Goal: Transaction & Acquisition: Download file/media

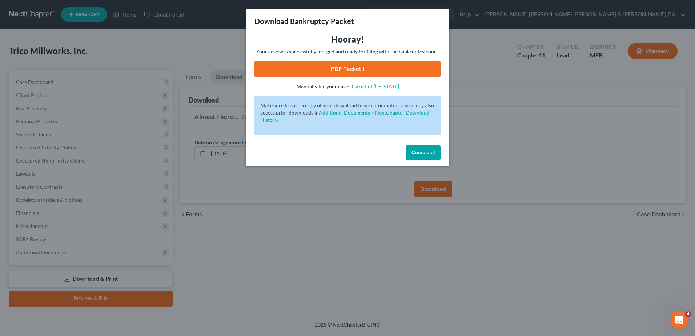
click at [435, 153] on button "Complete!" at bounding box center [423, 152] width 35 height 15
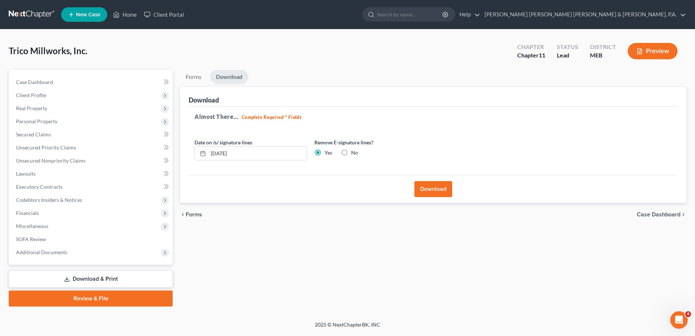
click at [118, 274] on link "Download & Print" at bounding box center [91, 278] width 164 height 17
click at [111, 276] on link "Download & Print" at bounding box center [91, 278] width 164 height 17
drag, startPoint x: 339, startPoint y: 273, endPoint x: 232, endPoint y: 263, distance: 107.7
click at [339, 273] on div "Forms Download Forms Forms to Download Select which forms you would like to dow…" at bounding box center [433, 188] width 514 height 237
click at [187, 77] on link "Forms" at bounding box center [193, 77] width 27 height 14
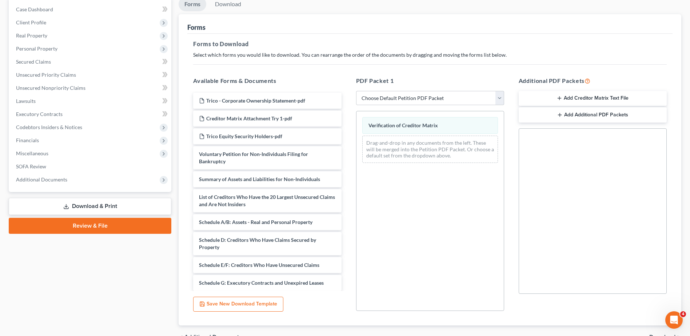
click at [284, 65] on div "Forms to Download Select which forms you would like to download. You can rearra…" at bounding box center [429, 180] width 485 height 292
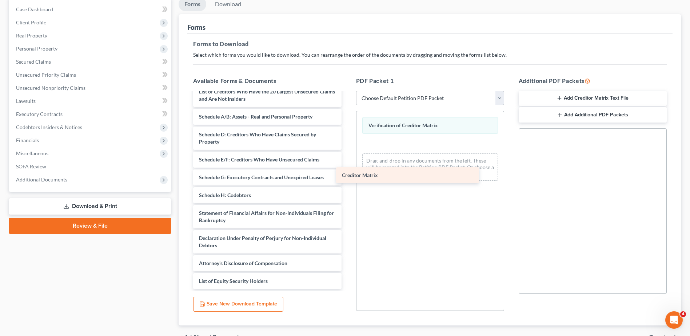
scroll to position [105, 0]
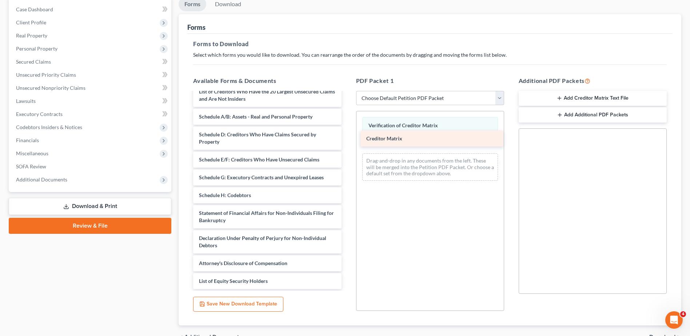
drag, startPoint x: 265, startPoint y: 253, endPoint x: 433, endPoint y: 146, distance: 198.5
click at [347, 146] on div "Creditor Matrix Trico - Corporate Ownership Statement-pdf Creditor Matrix Attac…" at bounding box center [267, 138] width 160 height 302
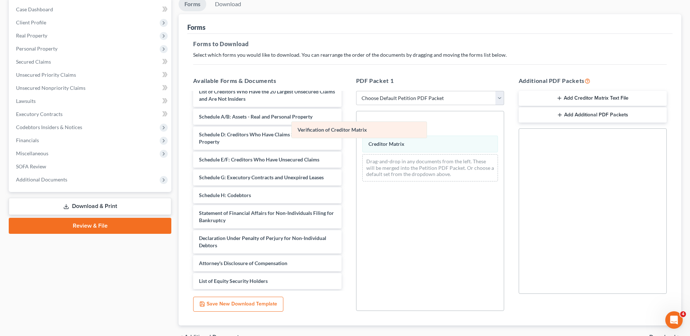
scroll to position [123, 0]
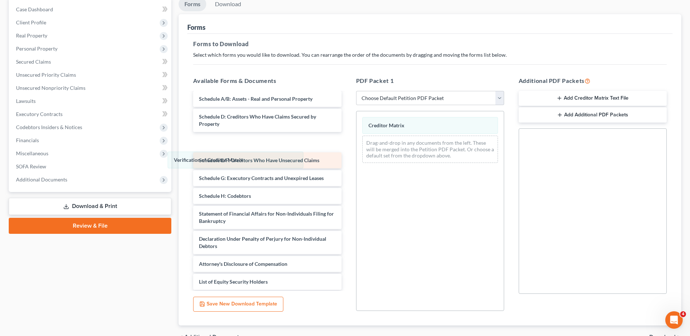
drag, startPoint x: 446, startPoint y: 125, endPoint x: 261, endPoint y: 155, distance: 186.8
click at [356, 160] on div "Verification of Creditor Matrix Verification of Creditor Matrix Creditor Matrix…" at bounding box center [429, 139] width 147 height 57
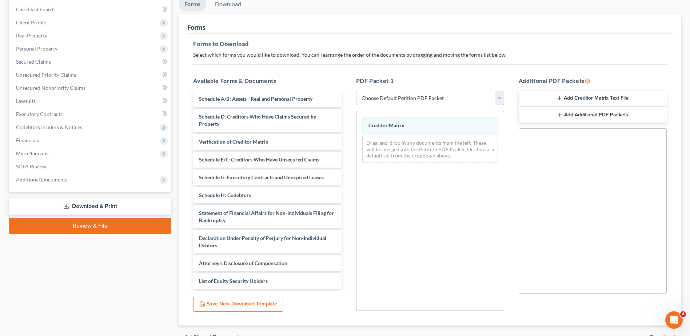
click at [382, 105] on select "Choose Default Petition PDF Packet Complete Bankruptcy Petition (all forms and …" at bounding box center [430, 98] width 148 height 15
click at [381, 100] on select "Choose Default Petition PDF Packet Complete Bankruptcy Petition (all forms and …" at bounding box center [430, 98] width 148 height 15
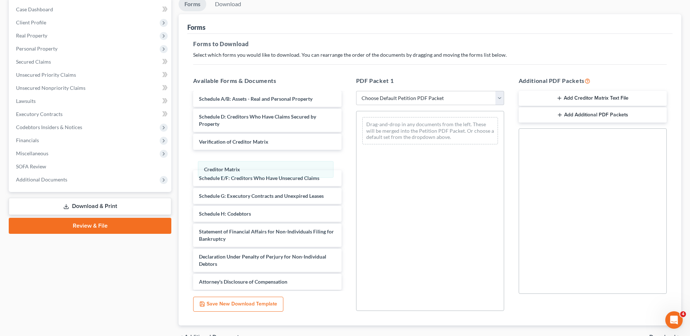
drag, startPoint x: 417, startPoint y: 127, endPoint x: 382, endPoint y: 133, distance: 36.1
click at [356, 150] on div "Creditor Matrix Creditor Matrix Drag-and-drop in any documents from the left. T…" at bounding box center [429, 130] width 147 height 39
click at [609, 96] on button "Add Creditor Matrix Text File" at bounding box center [592, 98] width 148 height 15
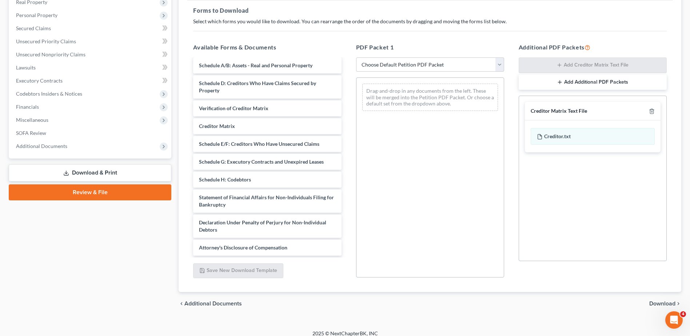
scroll to position [113, 0]
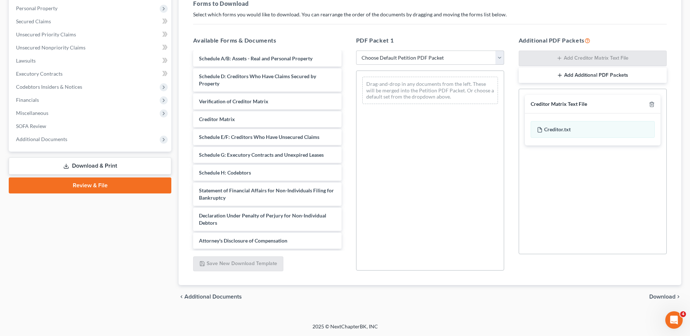
click at [668, 297] on span "Download" at bounding box center [662, 297] width 26 height 6
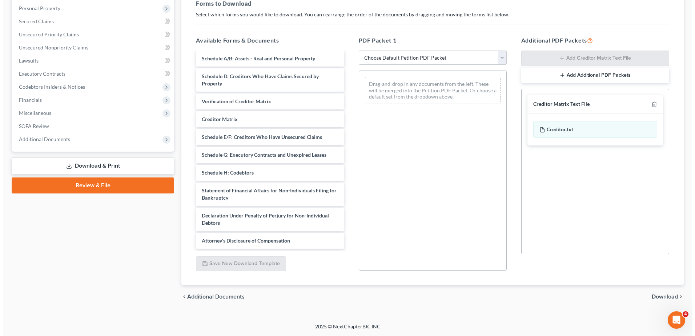
scroll to position [0, 0]
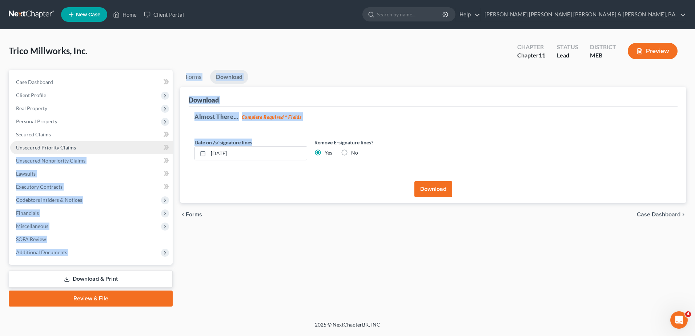
drag, startPoint x: 186, startPoint y: 148, endPoint x: 152, endPoint y: 149, distance: 33.8
click at [152, 149] on div "Petition Navigation Case Dashboard Payments Invoices Payments Payments Credit R…" at bounding box center [347, 188] width 685 height 237
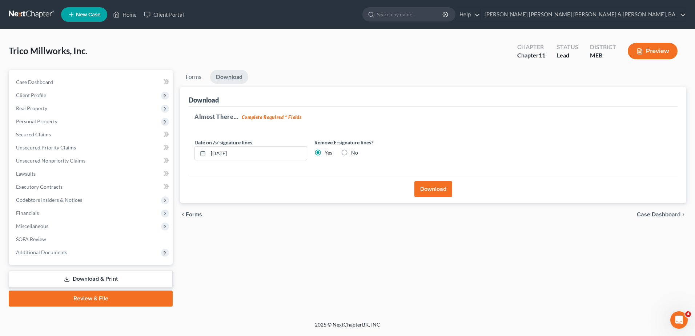
drag, startPoint x: 461, startPoint y: 174, endPoint x: 445, endPoint y: 184, distance: 18.7
click at [445, 184] on div "Download Almost There... Complete Required * Fields Date on /s/ signature lines…" at bounding box center [433, 145] width 506 height 116
drag, startPoint x: 445, startPoint y: 184, endPoint x: 440, endPoint y: 186, distance: 5.9
click at [440, 186] on button "Download" at bounding box center [433, 189] width 38 height 16
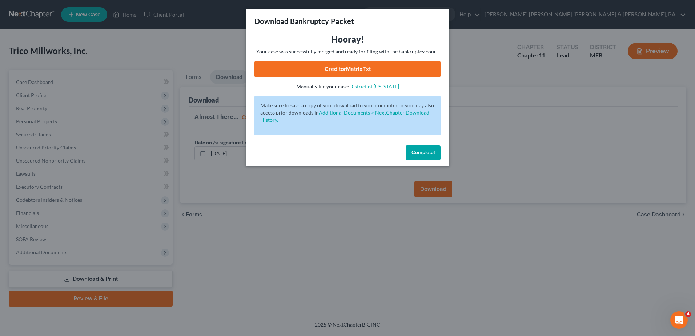
click at [362, 73] on link "CreditorMatrix.txt" at bounding box center [347, 69] width 186 height 16
